Goal: Information Seeking & Learning: Learn about a topic

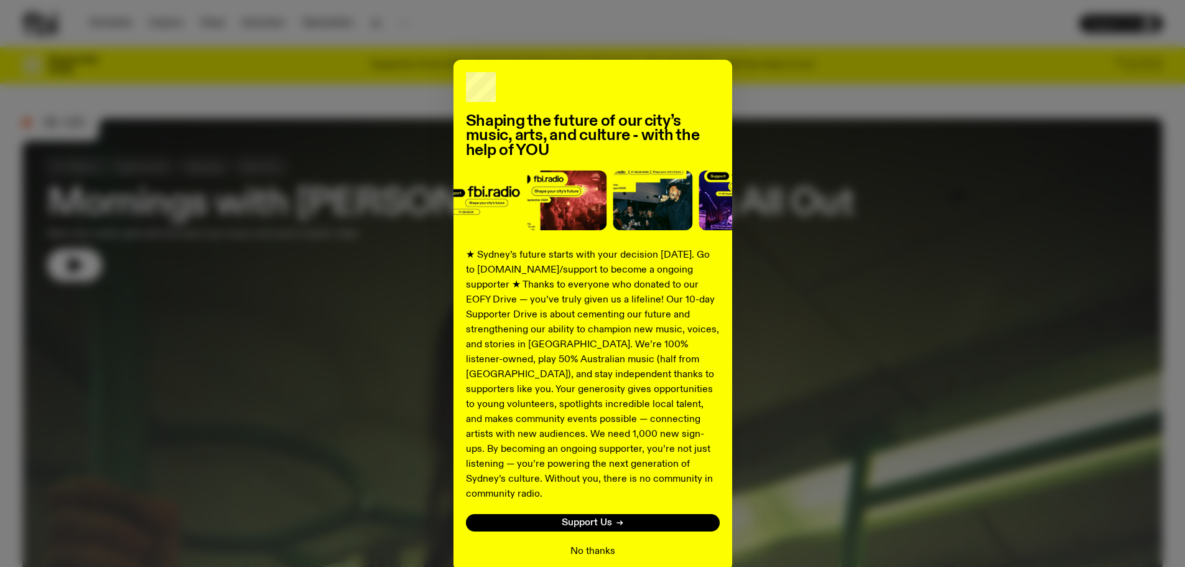
click at [602, 544] on button "No thanks" at bounding box center [593, 551] width 45 height 15
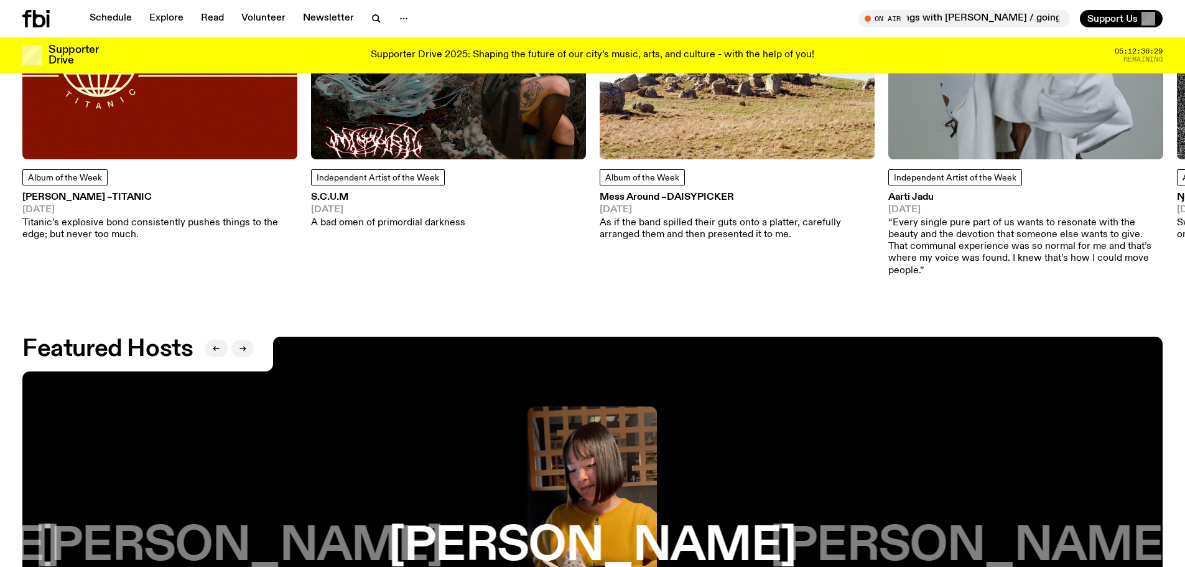
scroll to position [2231, 0]
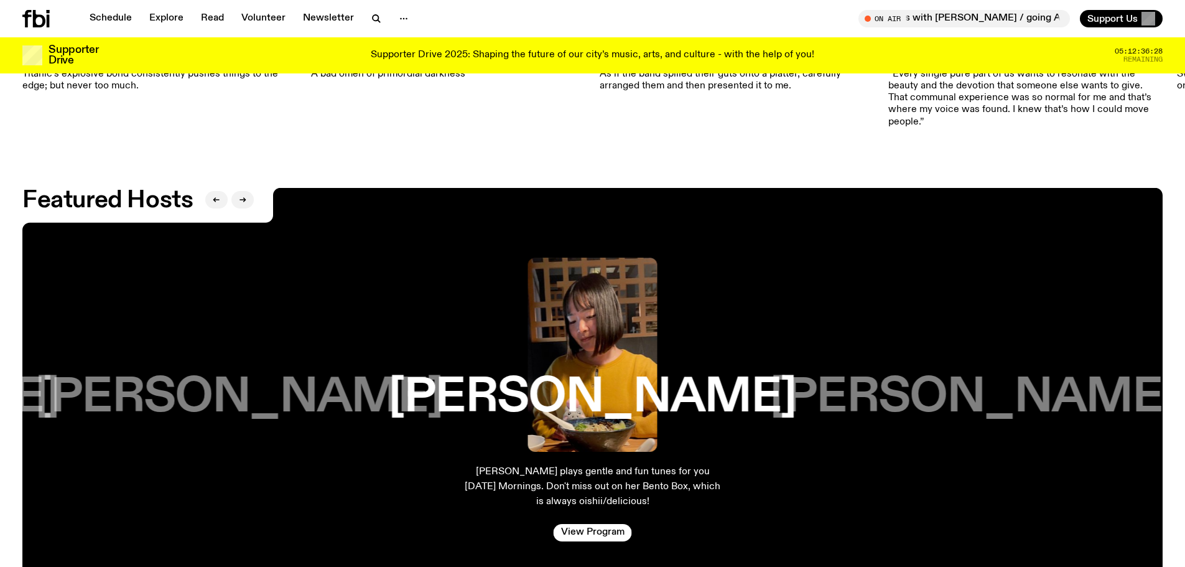
drag, startPoint x: 385, startPoint y: 128, endPoint x: 437, endPoint y: 118, distance: 52.6
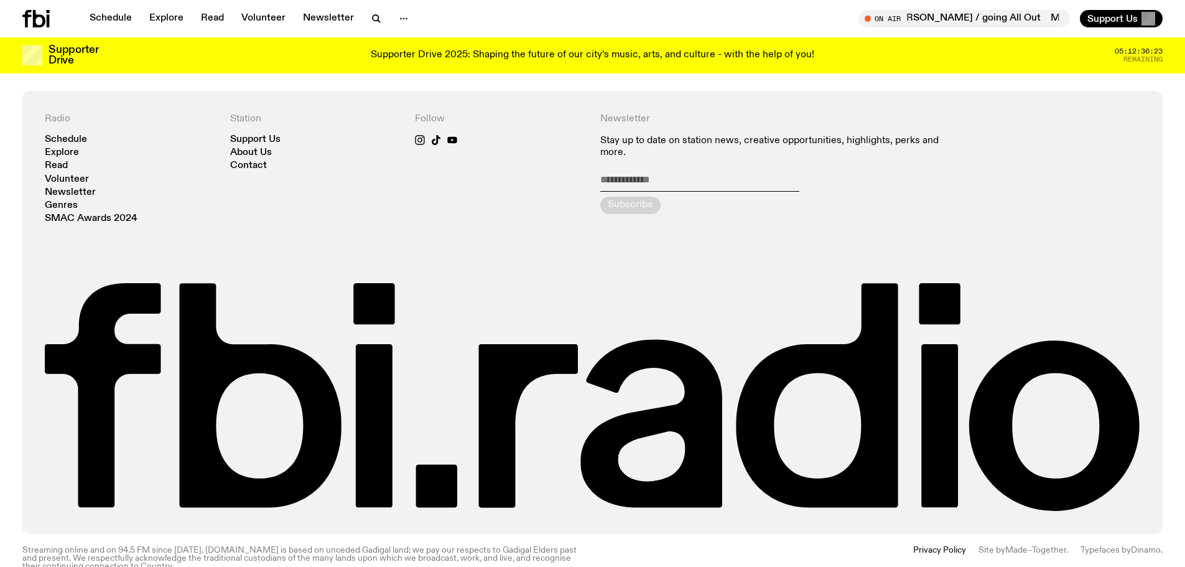
scroll to position [3035, 0]
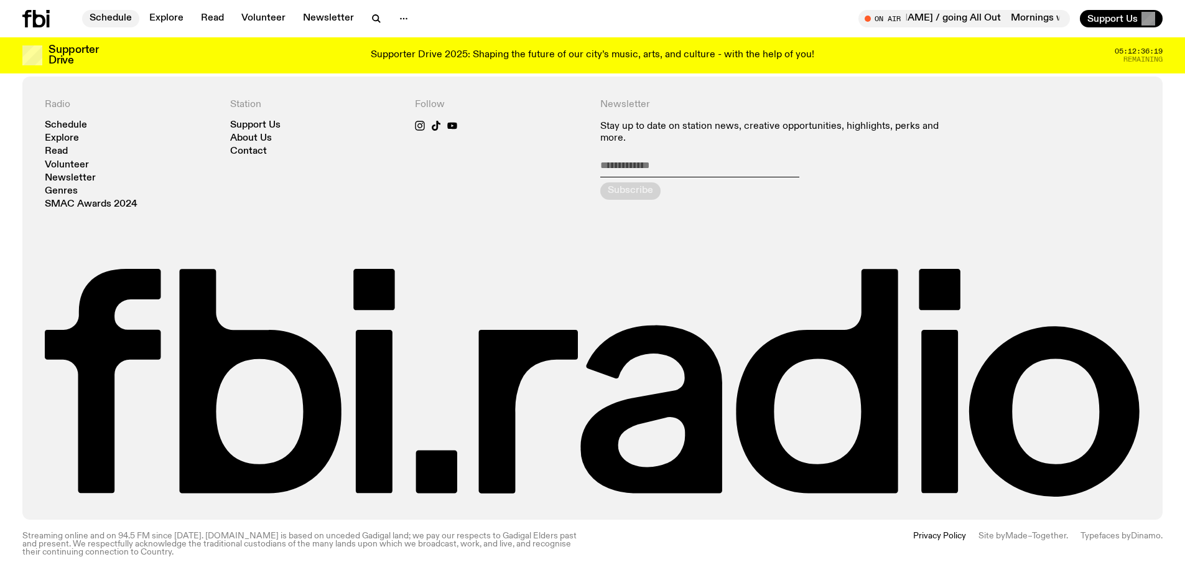
click at [108, 14] on link "Schedule" at bounding box center [110, 18] width 57 height 17
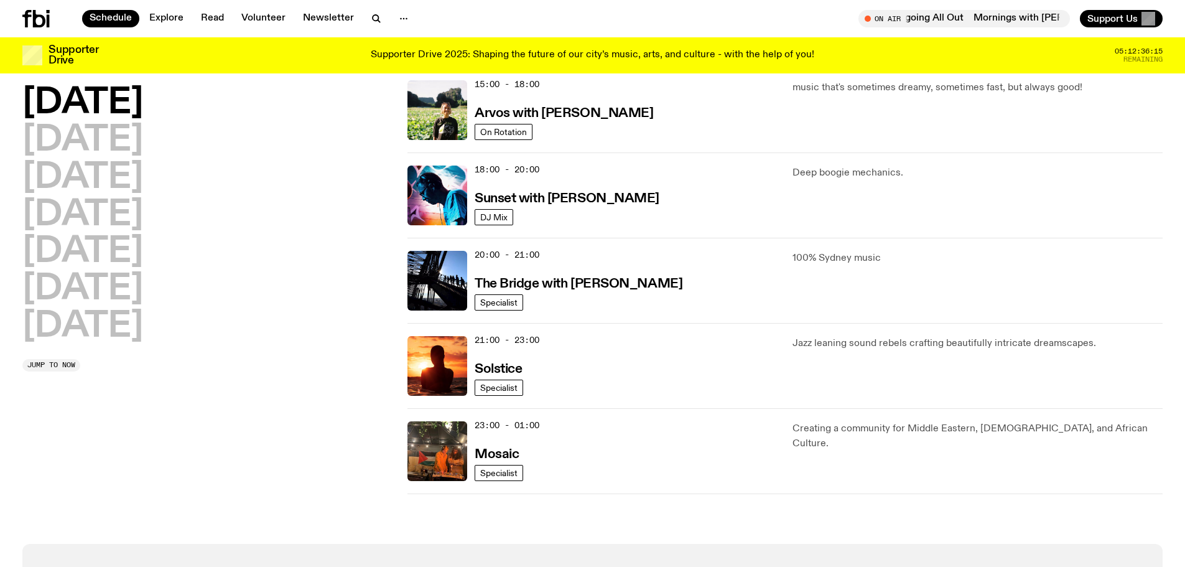
scroll to position [493, 0]
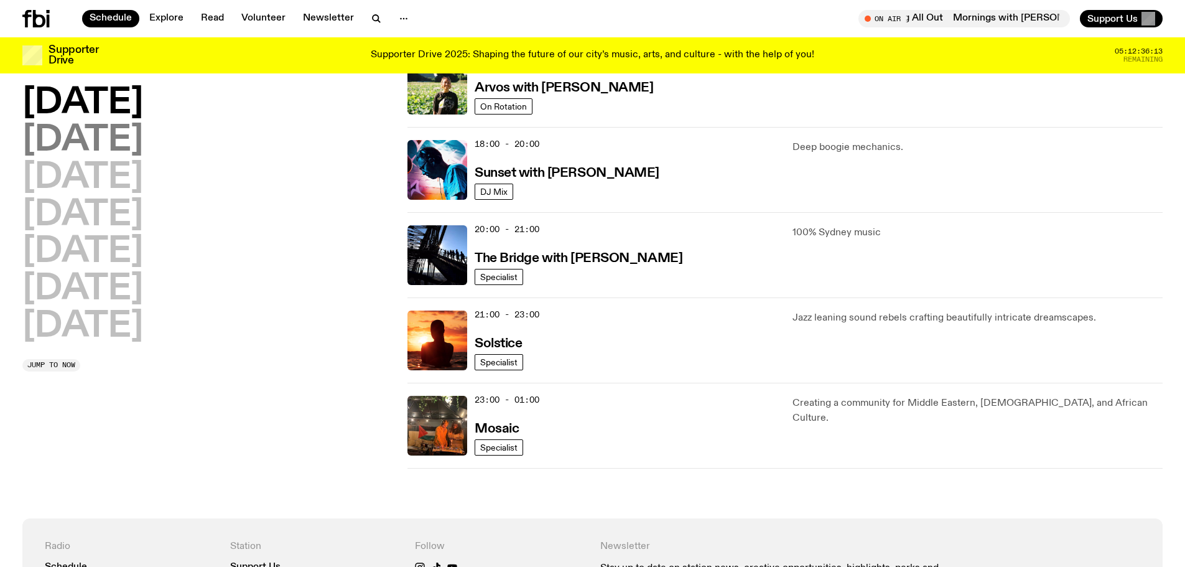
click at [123, 137] on h2 "[DATE]" at bounding box center [82, 140] width 121 height 35
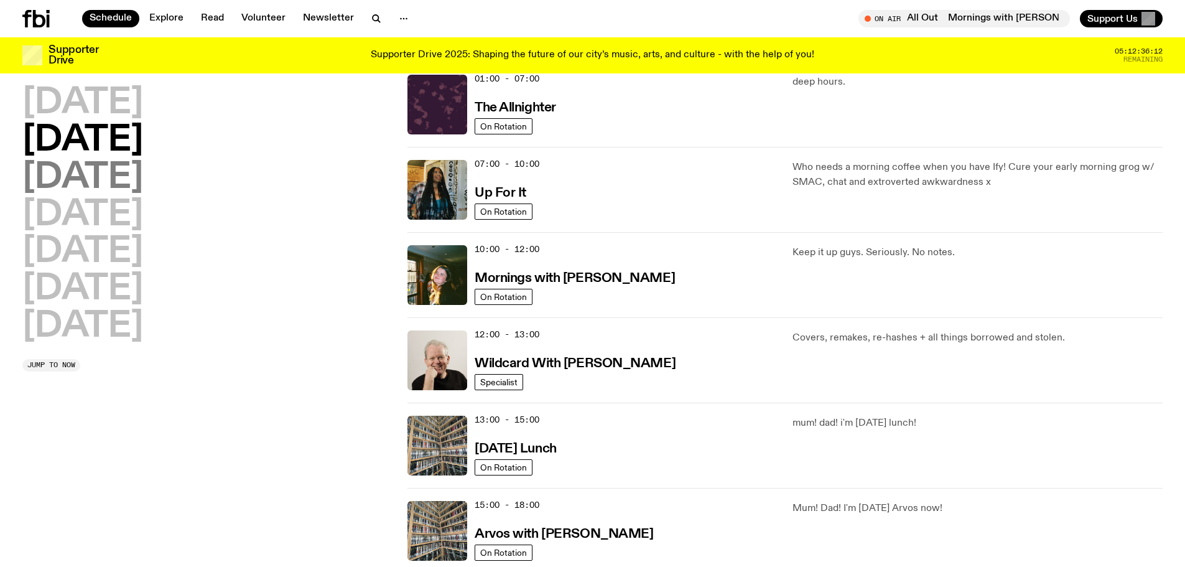
scroll to position [35, 0]
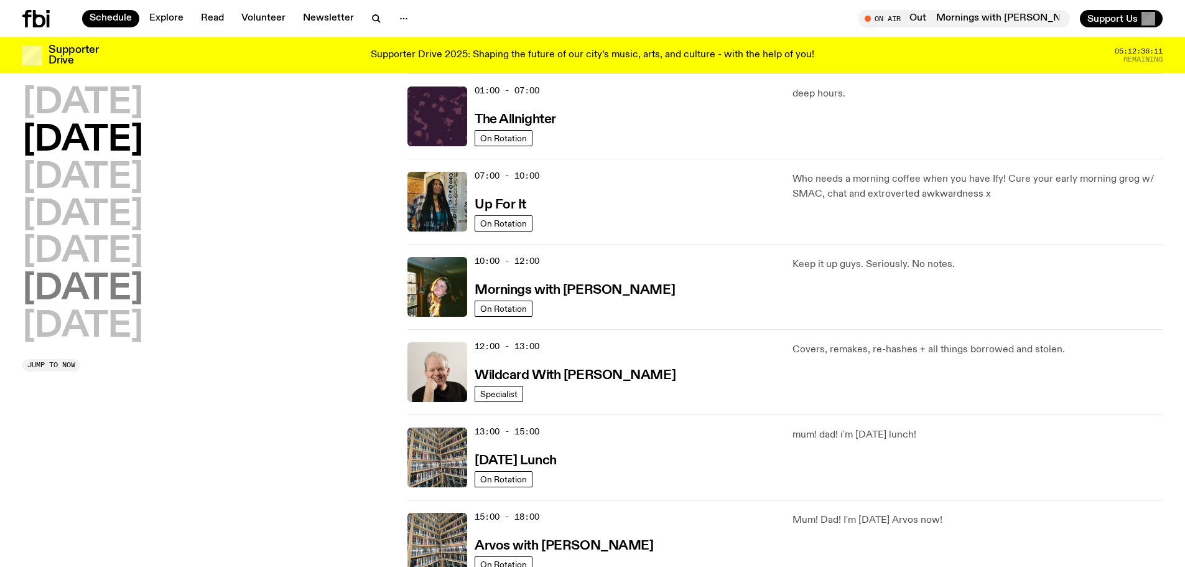
click at [143, 291] on h2 "[DATE]" at bounding box center [82, 289] width 121 height 35
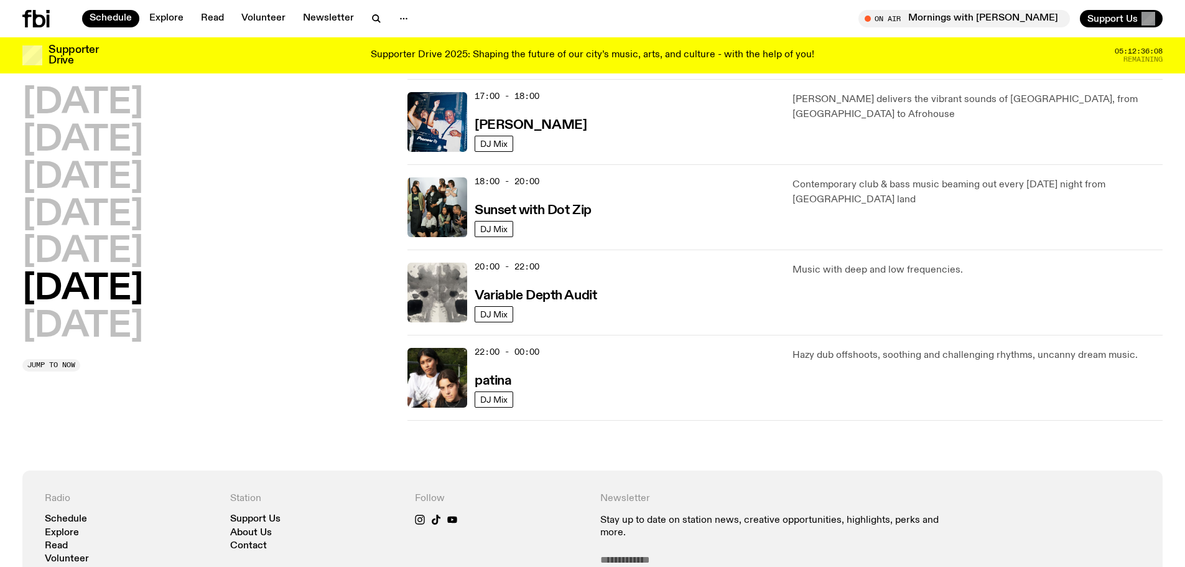
scroll to position [719, 0]
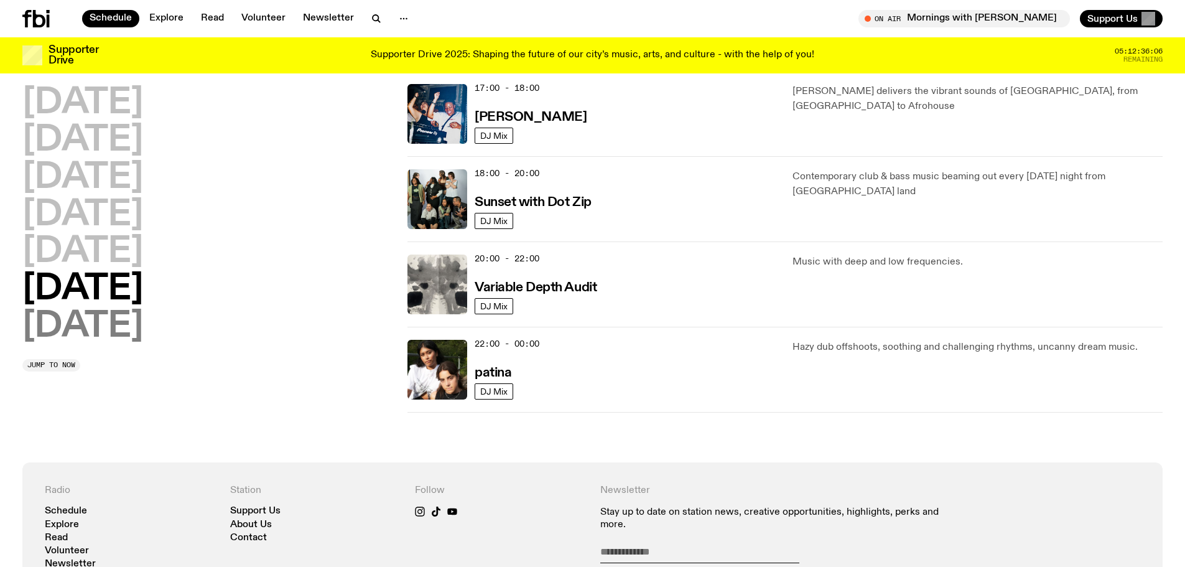
click at [90, 332] on h2 "[DATE]" at bounding box center [82, 326] width 121 height 35
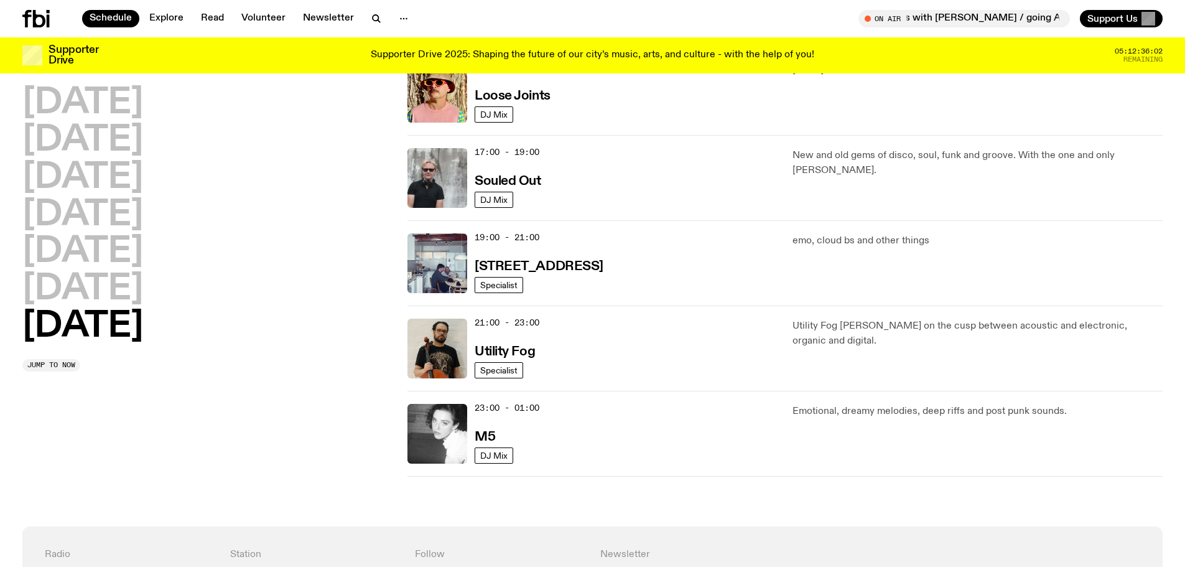
scroll to position [781, 0]
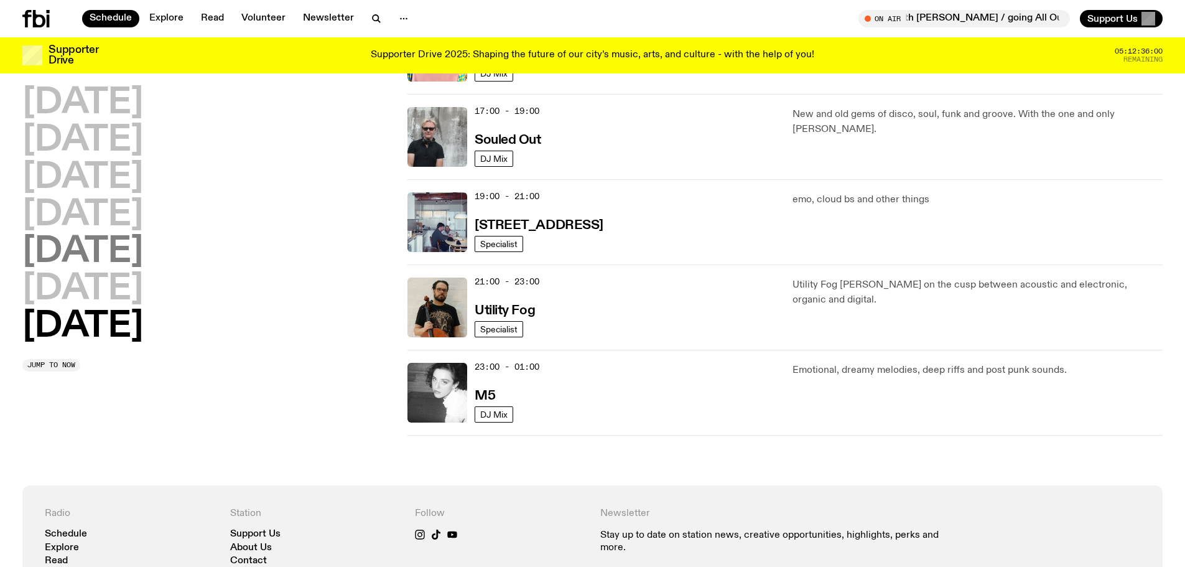
click at [62, 250] on h2 "[DATE]" at bounding box center [82, 252] width 121 height 35
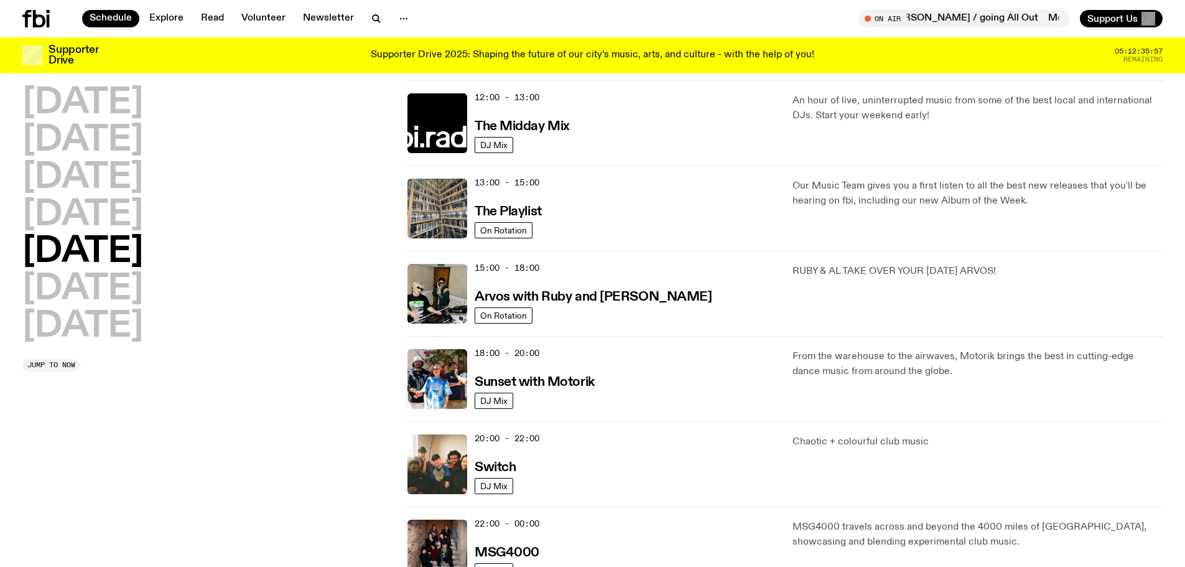
scroll to position [533, 0]
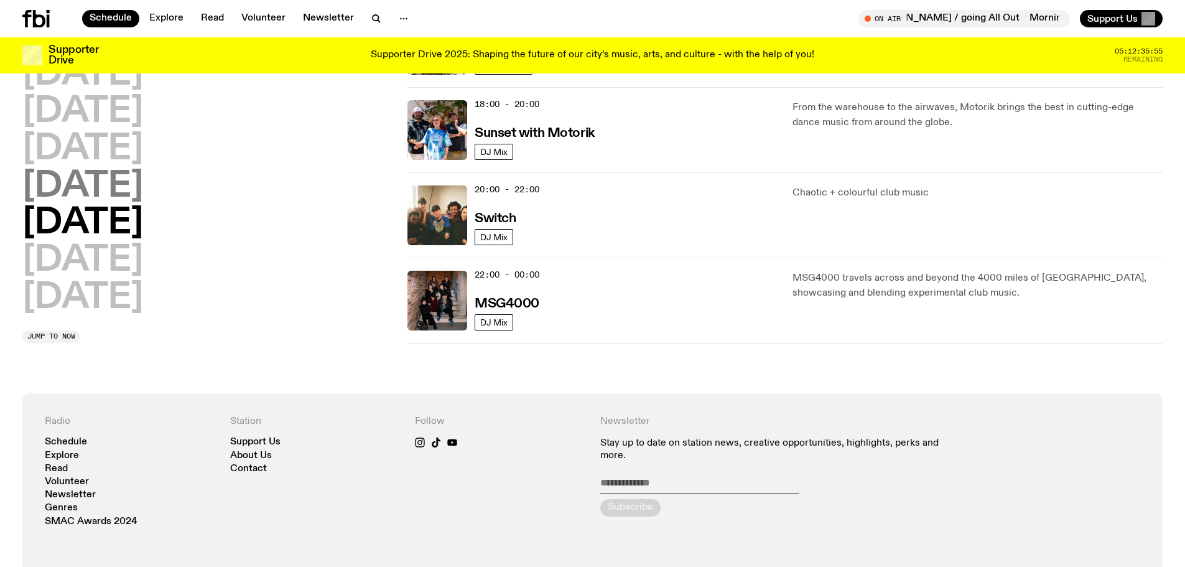
click at [130, 186] on h2 "[DATE]" at bounding box center [82, 186] width 121 height 35
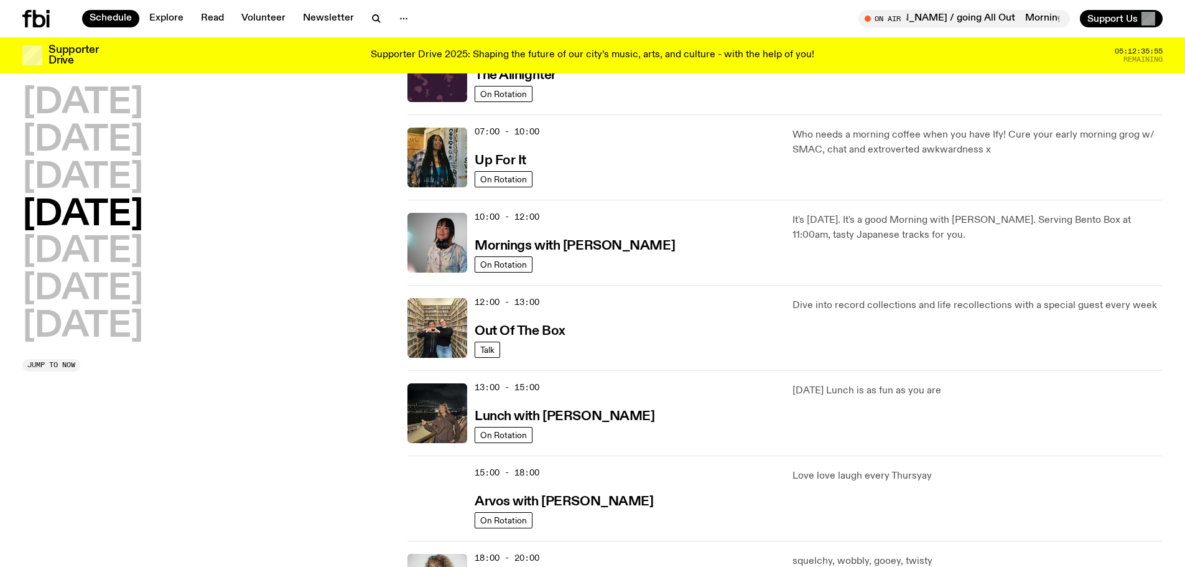
scroll to position [35, 0]
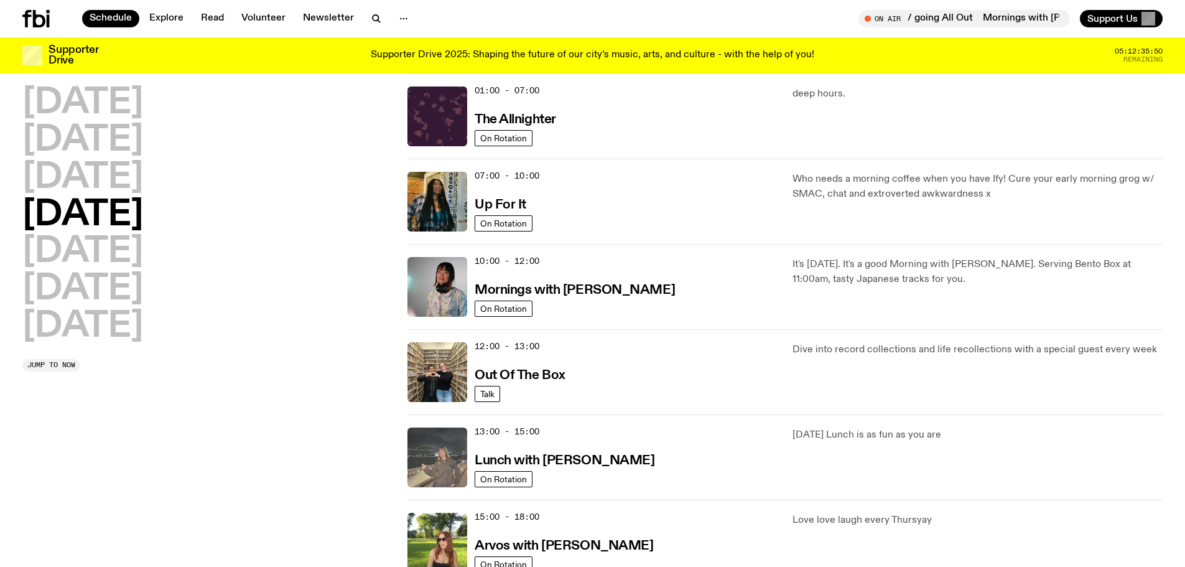
click at [430, 454] on img at bounding box center [438, 457] width 60 height 60
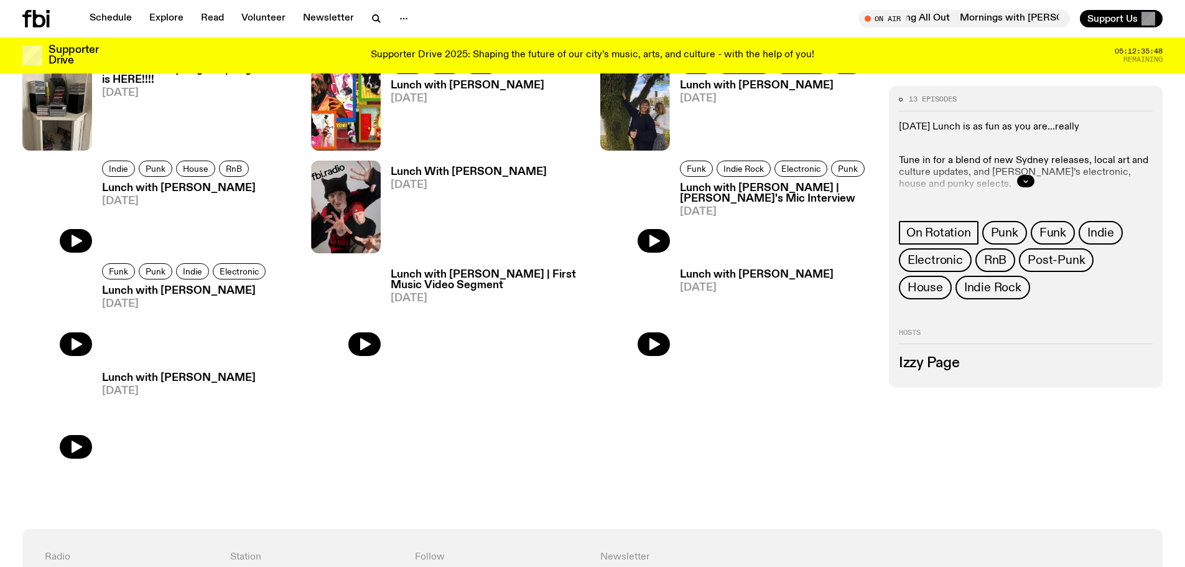
scroll to position [925, 0]
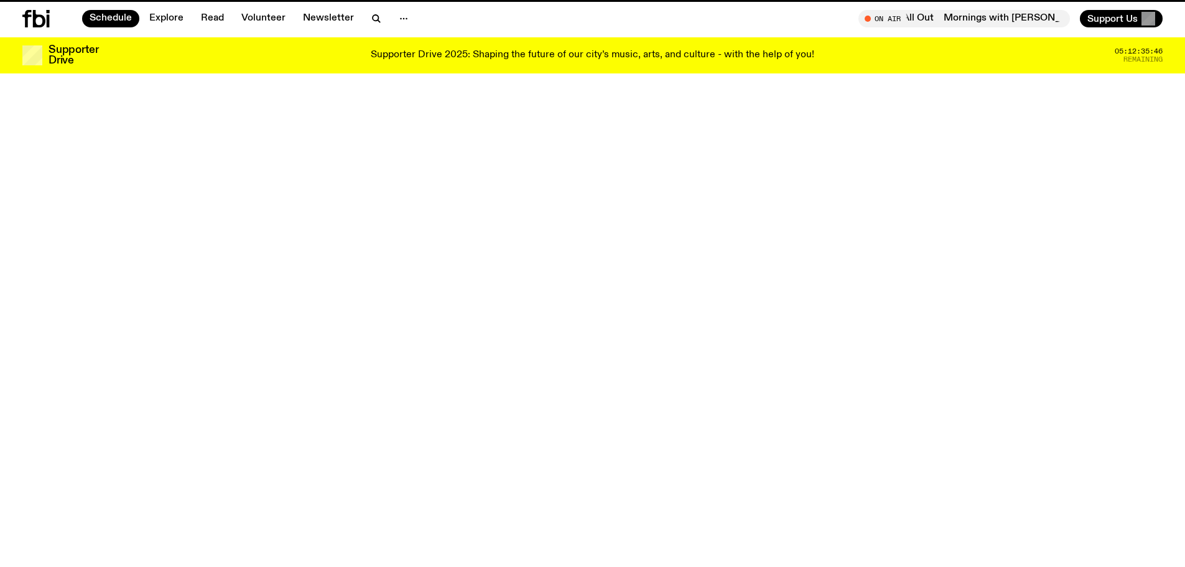
scroll to position [35, 0]
